Goal: Task Accomplishment & Management: Manage account settings

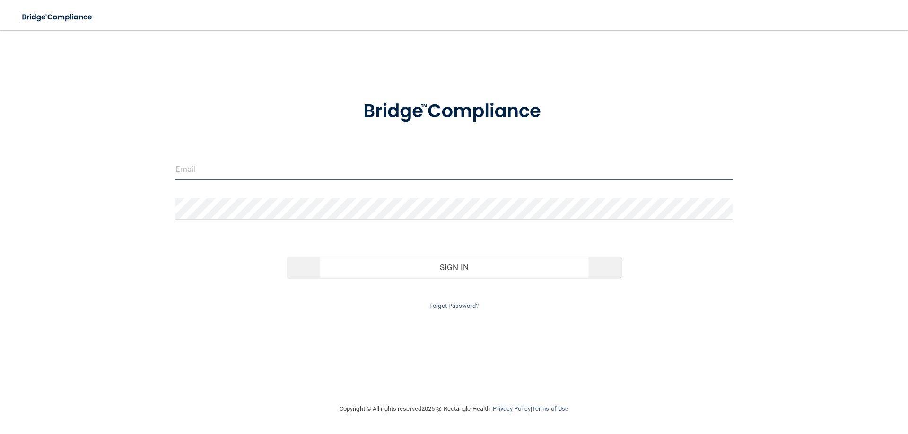
type input "[PERSON_NAME][EMAIL_ADDRESS][DOMAIN_NAME]"
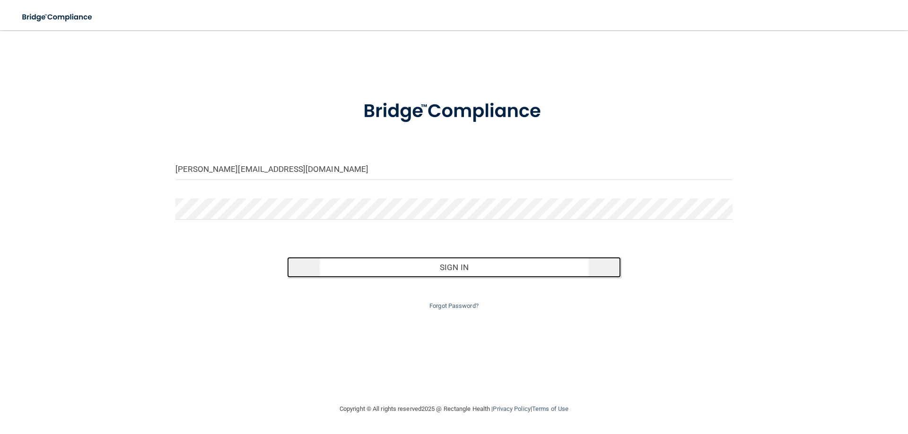
click at [405, 273] on button "Sign In" at bounding box center [454, 267] width 334 height 21
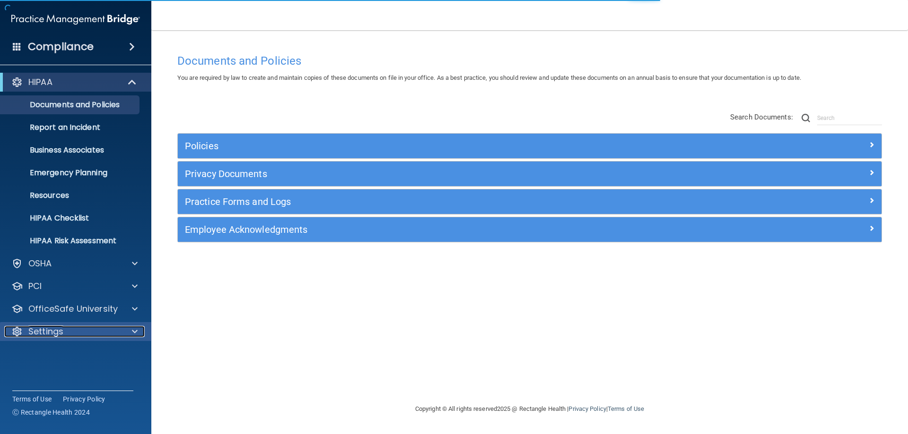
click at [108, 331] on div "Settings" at bounding box center [62, 331] width 117 height 11
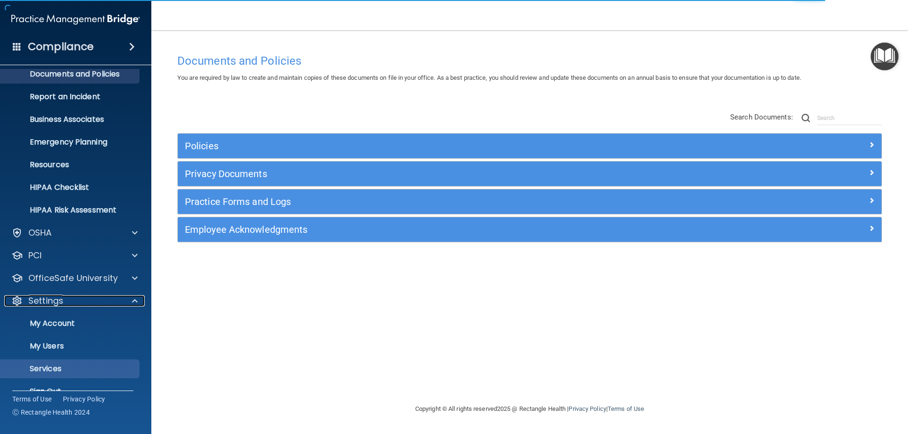
scroll to position [47, 0]
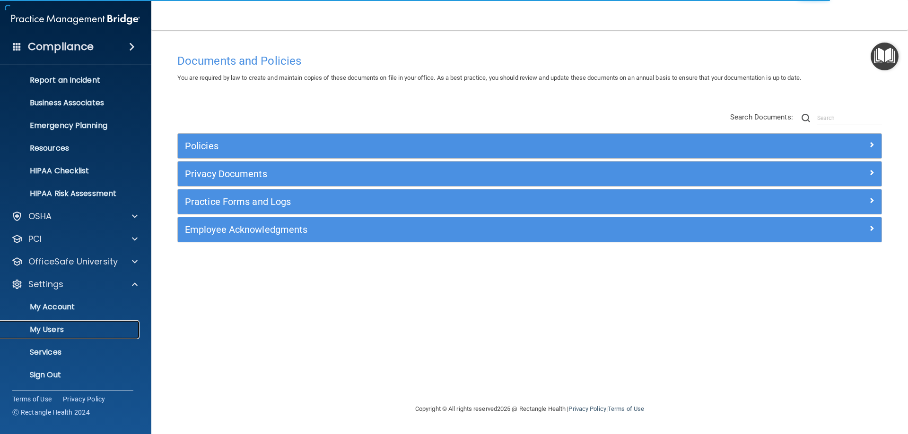
click at [55, 329] on p "My Users" at bounding box center [70, 329] width 129 height 9
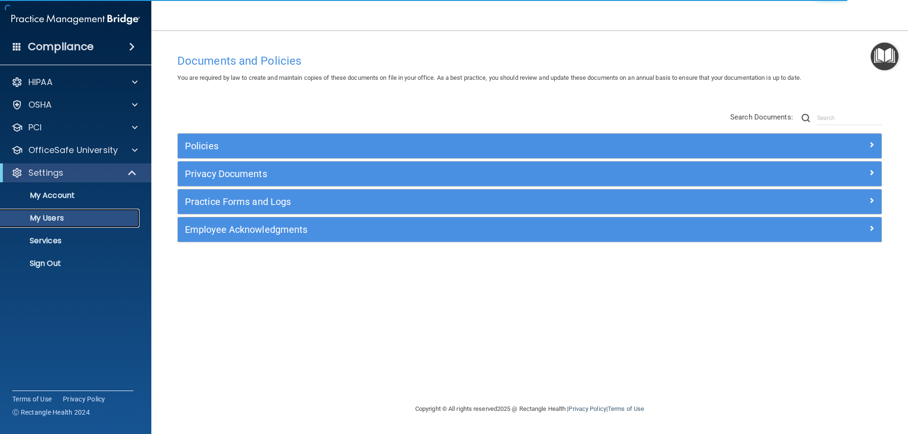
select select "20"
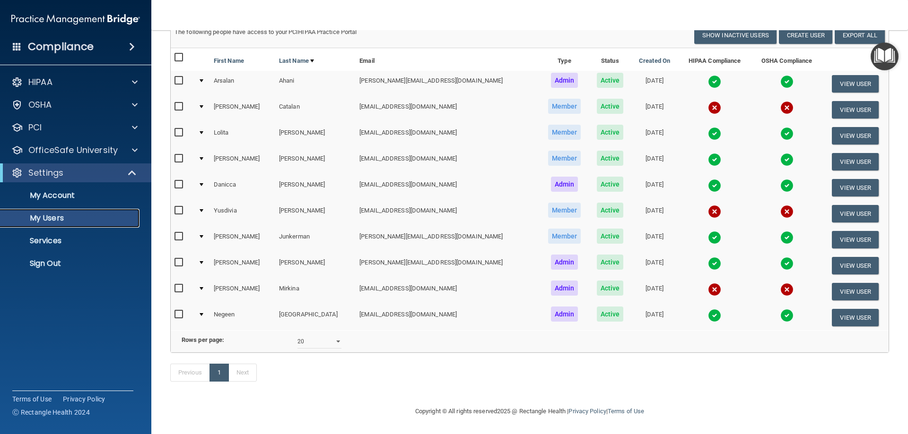
scroll to position [88, 0]
click at [844, 75] on button "View User" at bounding box center [855, 83] width 47 height 17
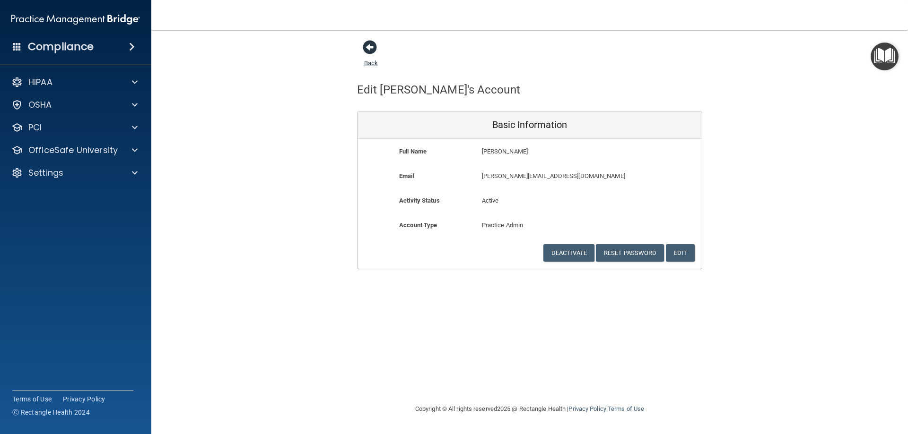
click at [370, 43] on span at bounding box center [370, 47] width 14 height 14
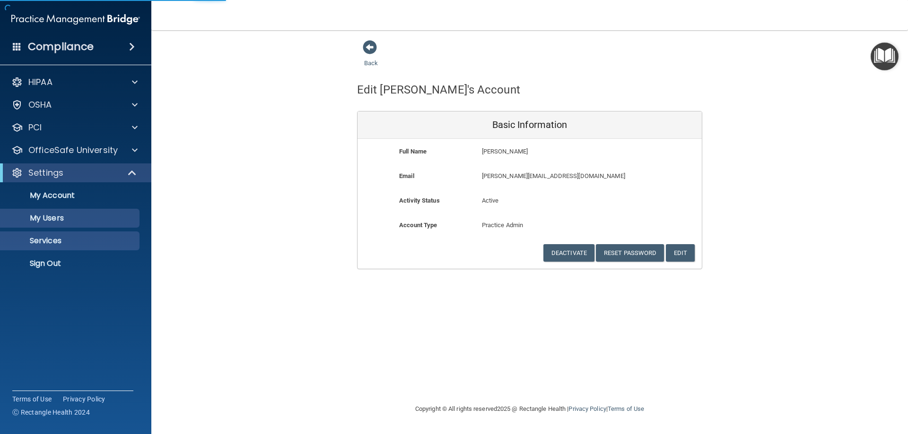
select select "20"
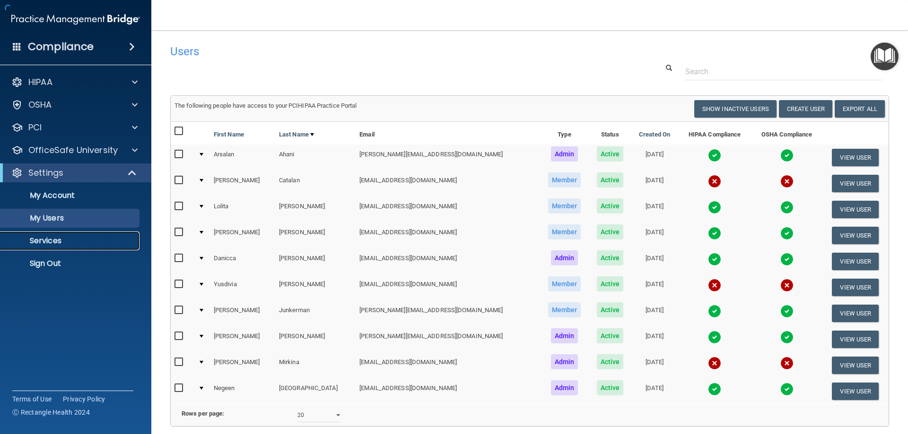
click at [58, 237] on p "Services" at bounding box center [70, 240] width 129 height 9
